Goal: Find specific fact: Find specific page/section

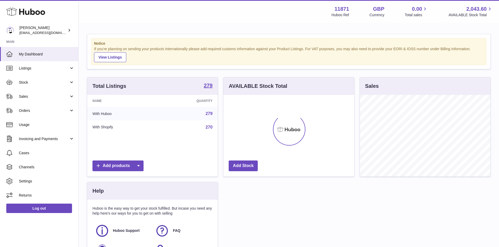
scroll to position [82, 131]
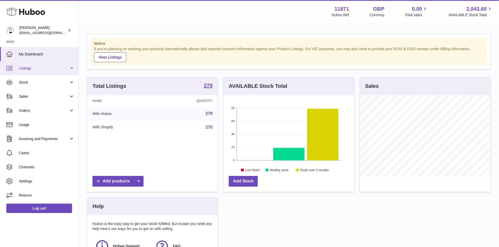
click at [36, 70] on span "Listings" at bounding box center [44, 68] width 50 height 5
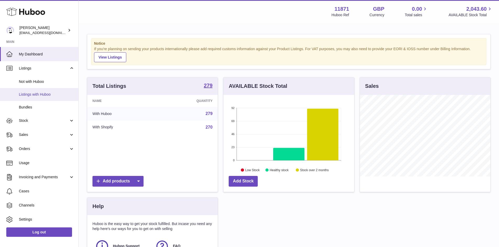
click at [36, 96] on span "Listings with Huboo" at bounding box center [47, 94] width 56 height 5
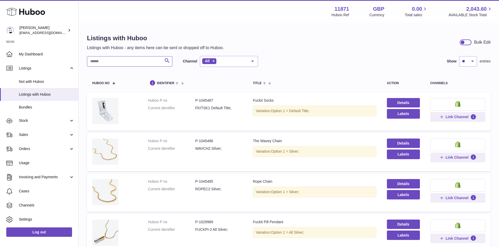
click at [125, 62] on input "text" at bounding box center [129, 61] width 85 height 10
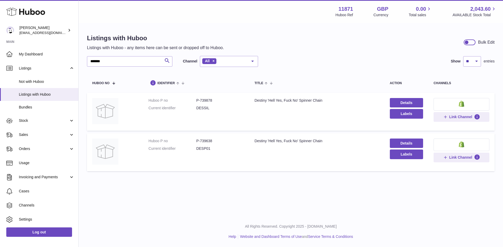
click at [206, 101] on dd "P-739878" at bounding box center [220, 100] width 48 height 5
copy dd "739878"
click at [208, 141] on dd "P-739638" at bounding box center [220, 141] width 48 height 5
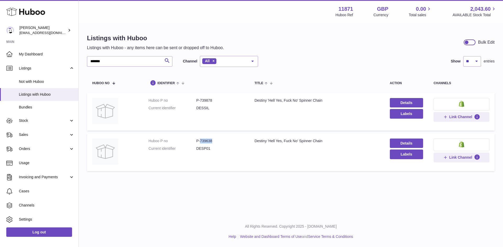
copy dd "739638"
drag, startPoint x: 123, startPoint y: 55, endPoint x: 118, endPoint y: 62, distance: 8.5
click at [119, 62] on div "Listings with Huboo Listings with Huboo - any items here can be sent or dropped…" at bounding box center [291, 104] width 424 height 161
drag, startPoint x: 118, startPoint y: 62, endPoint x: 65, endPoint y: 65, distance: 53.5
click at [65, 65] on div "Huboo [PERSON_NAME] [EMAIL_ADDRESS][DOMAIN_NAME] Main My Dashboard Listings Not…" at bounding box center [251, 123] width 503 height 247
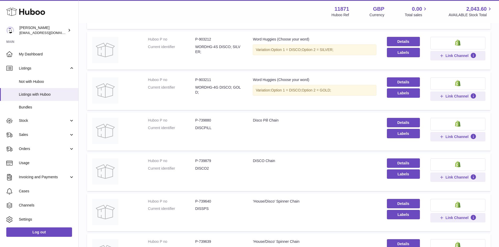
scroll to position [183, 0]
click at [206, 119] on dd "P-739880" at bounding box center [218, 120] width 47 height 5
copy dd "739880"
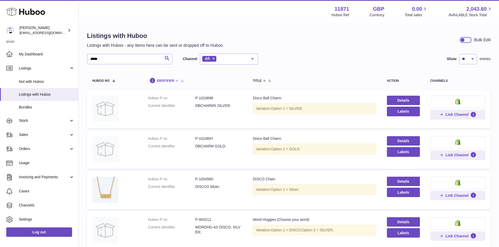
scroll to position [0, 0]
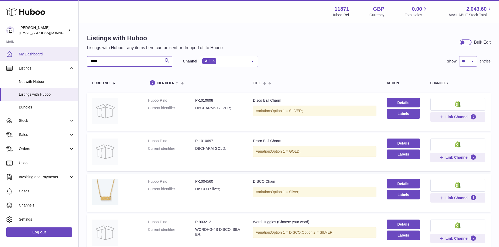
drag, startPoint x: 118, startPoint y: 57, endPoint x: 37, endPoint y: 58, distance: 81.7
click at [37, 58] on div "Huboo Katie Goddard internalAdmin-11871@internal.huboo.com Main My Dashboard Li…" at bounding box center [249, 249] width 499 height 499
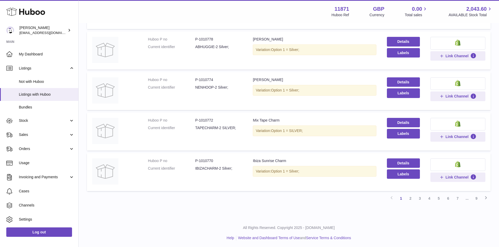
scroll to position [306, 0]
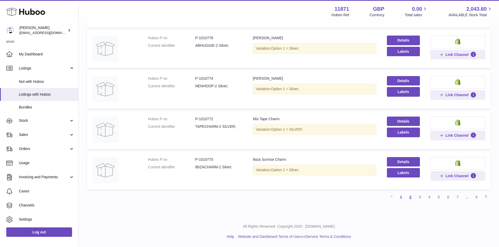
click at [414, 198] on link "2" at bounding box center [410, 197] width 9 height 9
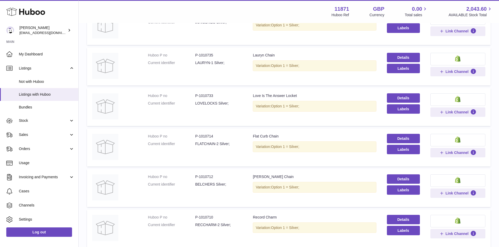
scroll to position [18, 0]
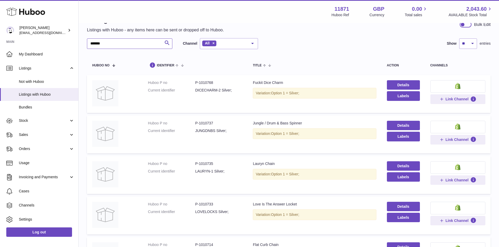
click at [146, 41] on input "******" at bounding box center [129, 43] width 85 height 10
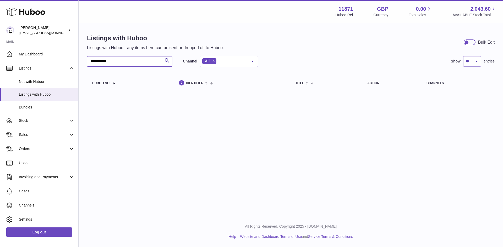
click at [134, 64] on input "**********" at bounding box center [129, 61] width 85 height 10
drag, startPoint x: 101, startPoint y: 60, endPoint x: 72, endPoint y: 60, distance: 29.6
click at [72, 60] on div "**********" at bounding box center [251, 123] width 503 height 247
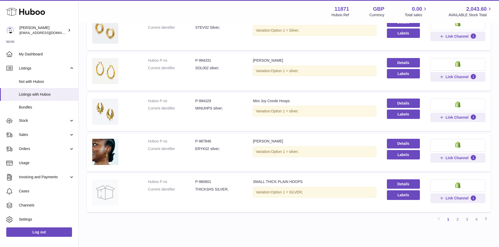
scroll to position [306, 0]
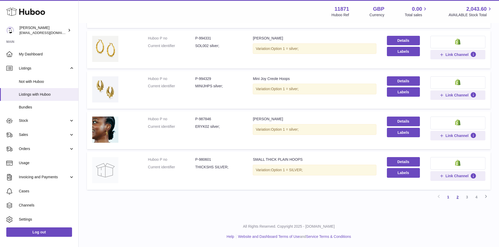
click at [459, 196] on link "2" at bounding box center [457, 197] width 9 height 9
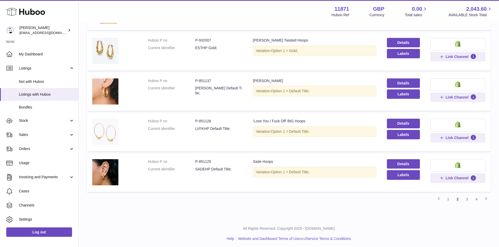
scroll to position [306, 0]
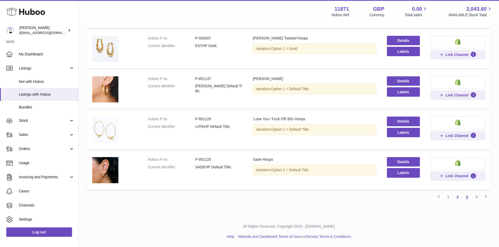
click at [468, 197] on link "3" at bounding box center [466, 197] width 9 height 9
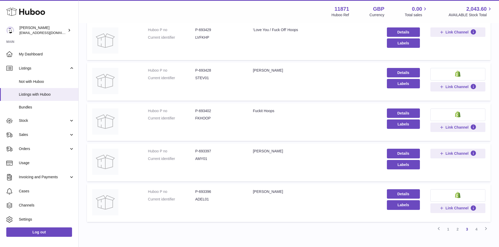
scroll to position [285, 0]
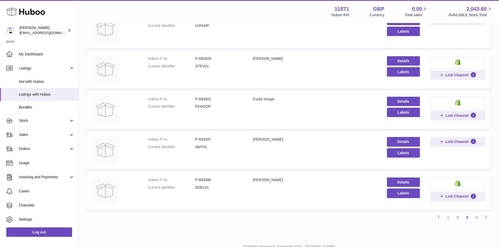
click at [476, 217] on link "4" at bounding box center [476, 217] width 9 height 9
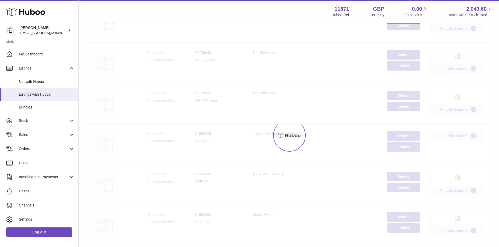
scroll to position [22, 0]
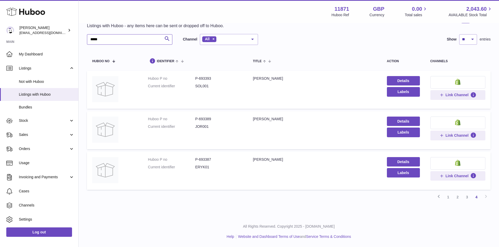
drag, startPoint x: 121, startPoint y: 41, endPoint x: 32, endPoint y: 42, distance: 88.3
click at [33, 42] on div "Huboo Katie Goddard internalAdmin-11871@internal.huboo.com Main My Dashboard Li…" at bounding box center [249, 112] width 499 height 269
paste input "********"
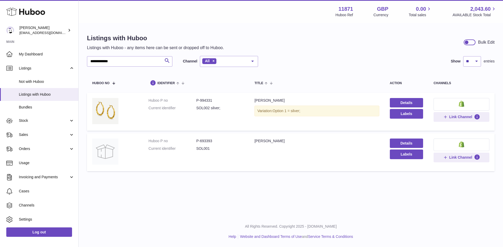
click at [206, 101] on dd "P-994331" at bounding box center [220, 100] width 48 height 5
copy dd "994331"
click at [209, 140] on dd "P-693393" at bounding box center [220, 141] width 48 height 5
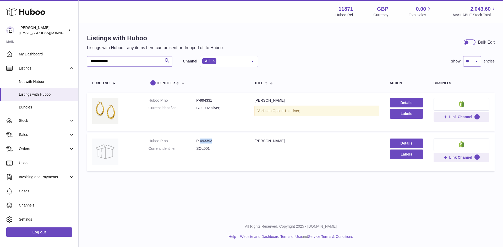
copy dd "693393"
click at [208, 99] on dd "P-994331" at bounding box center [220, 100] width 48 height 5
copy dd "994331"
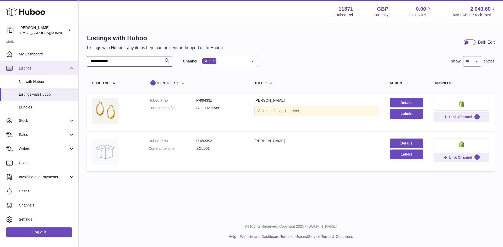
drag, startPoint x: 147, startPoint y: 58, endPoint x: 30, endPoint y: 63, distance: 117.7
click at [30, 63] on div "**********" at bounding box center [251, 123] width 503 height 247
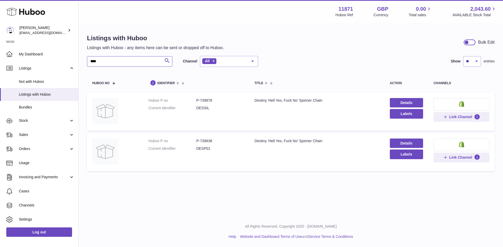
type input "****"
click at [209, 139] on dd "P-739638" at bounding box center [220, 141] width 48 height 5
copy dd "739638"
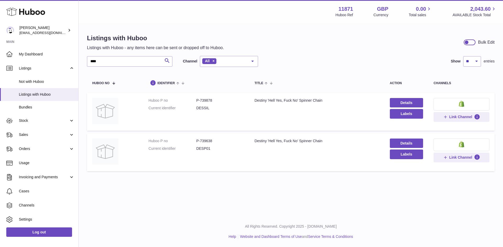
click at [209, 100] on dd "P-739878" at bounding box center [220, 100] width 48 height 5
copy dd "739878"
